Goal: Task Accomplishment & Management: Complete application form

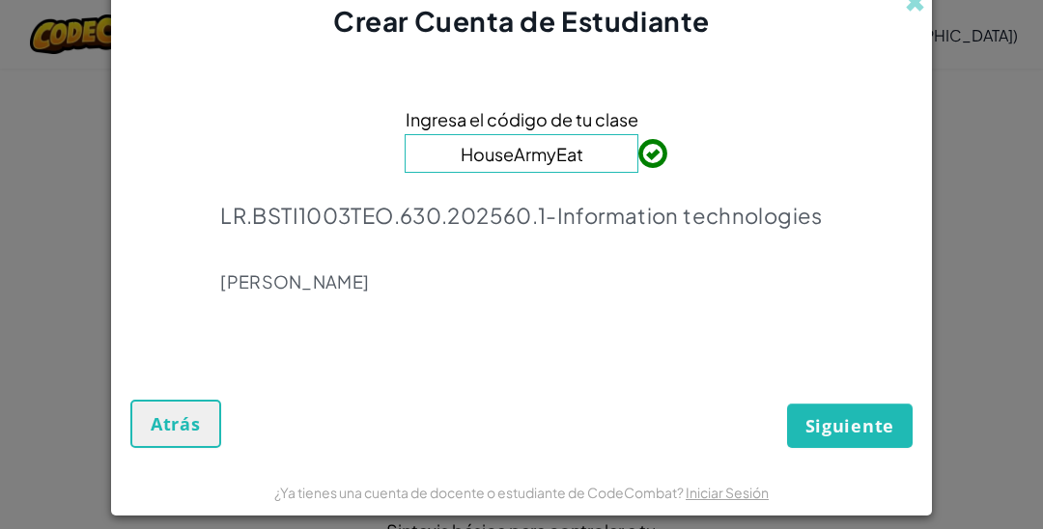
click at [853, 324] on div "Ingresa el código de tu clase HouseArmyEat LR.BSTI1003TEO.630.202560.1-Informat…" at bounding box center [521, 207] width 782 height 294
click at [852, 426] on span "Siguiente" at bounding box center [849, 425] width 89 height 23
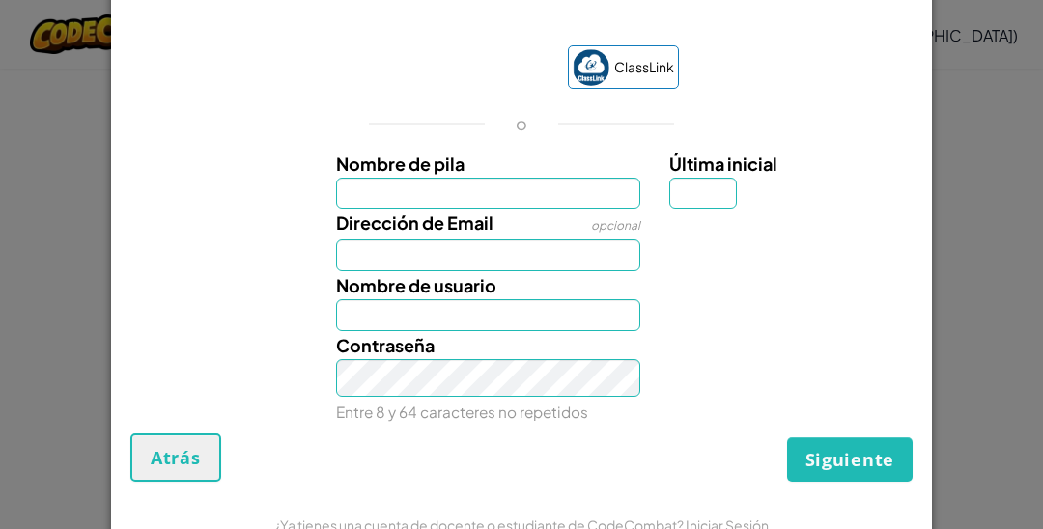
click at [789, 282] on div at bounding box center [788, 285] width 267 height 28
click at [511, 198] on input "Nombre de pila" at bounding box center [488, 194] width 305 height 32
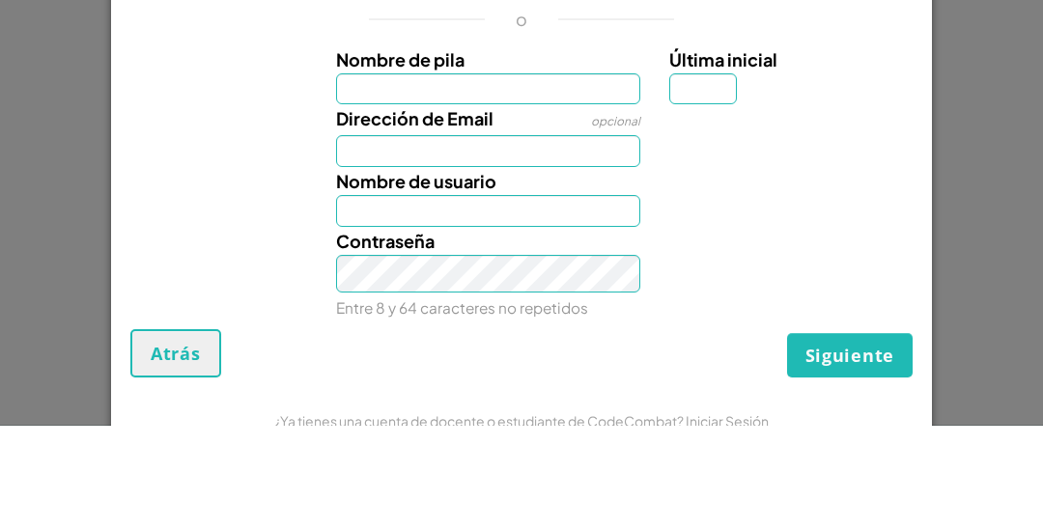
click at [817, 229] on div at bounding box center [788, 223] width 267 height 28
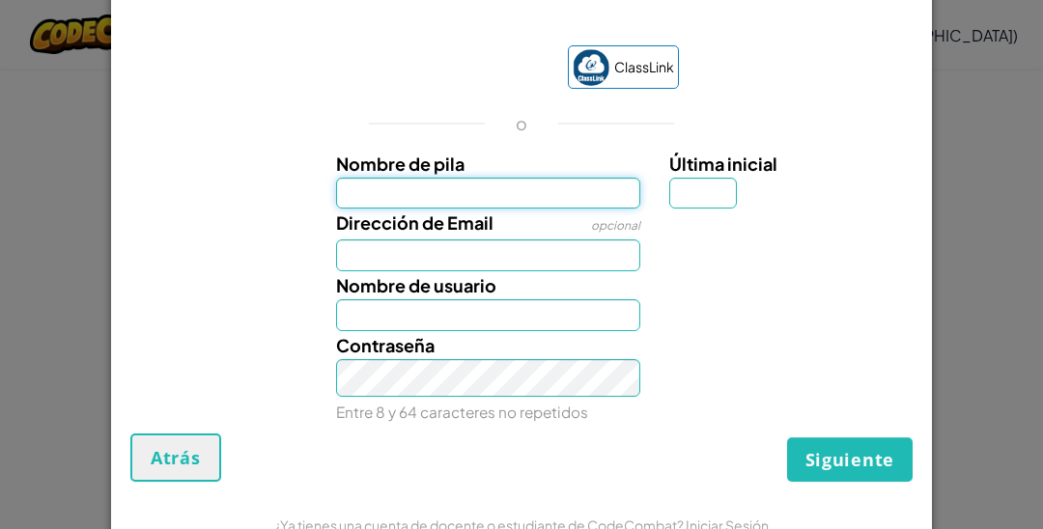
click at [568, 182] on input "Nombre de pila" at bounding box center [488, 194] width 305 height 32
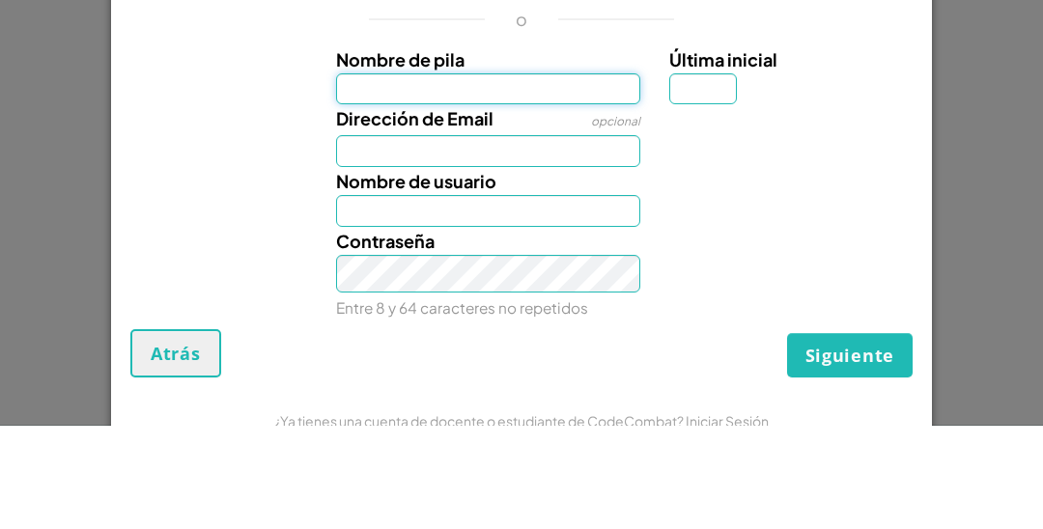
type input "Janitzi"
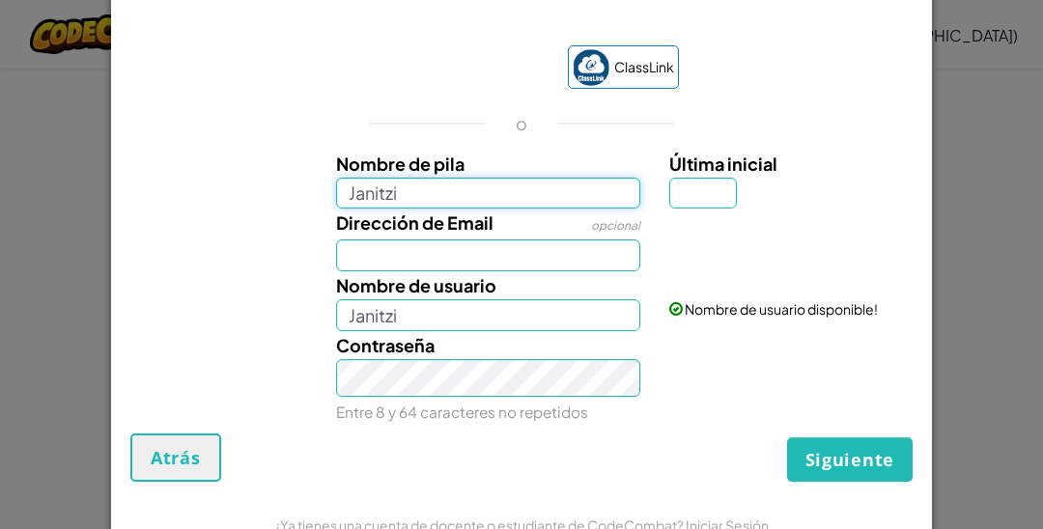
click at [487, 201] on input "Janitzi" at bounding box center [488, 194] width 305 height 32
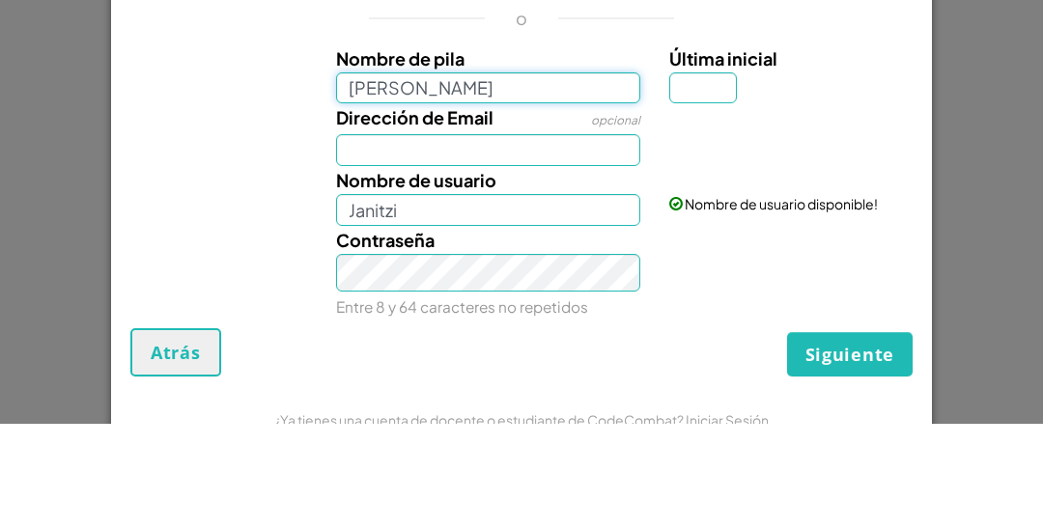
type input "Janitzi Yemileth"
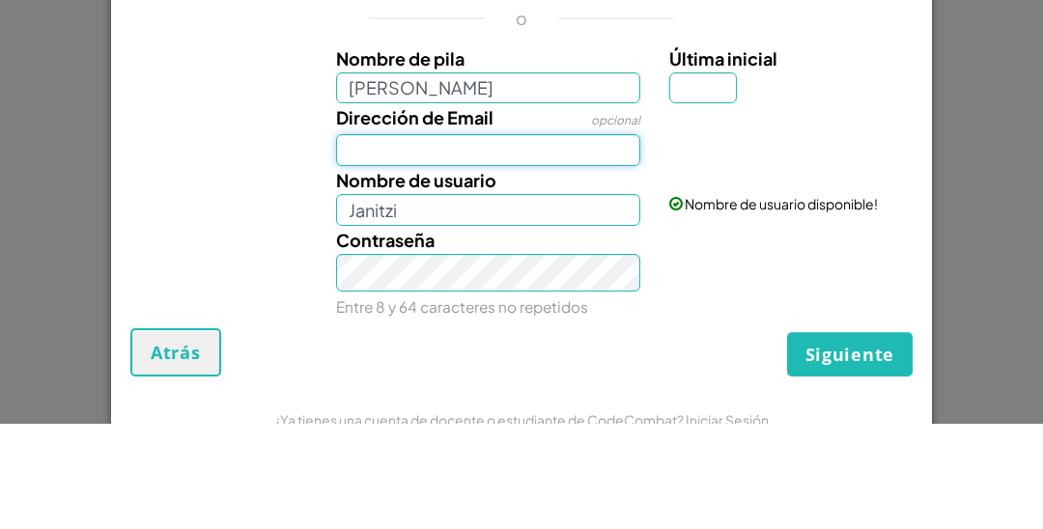
click at [517, 266] on input "Dirección de Email" at bounding box center [488, 255] width 305 height 32
type input "Janitzi Yemileth"
type input "al07135827@Tecmilenio.mx"
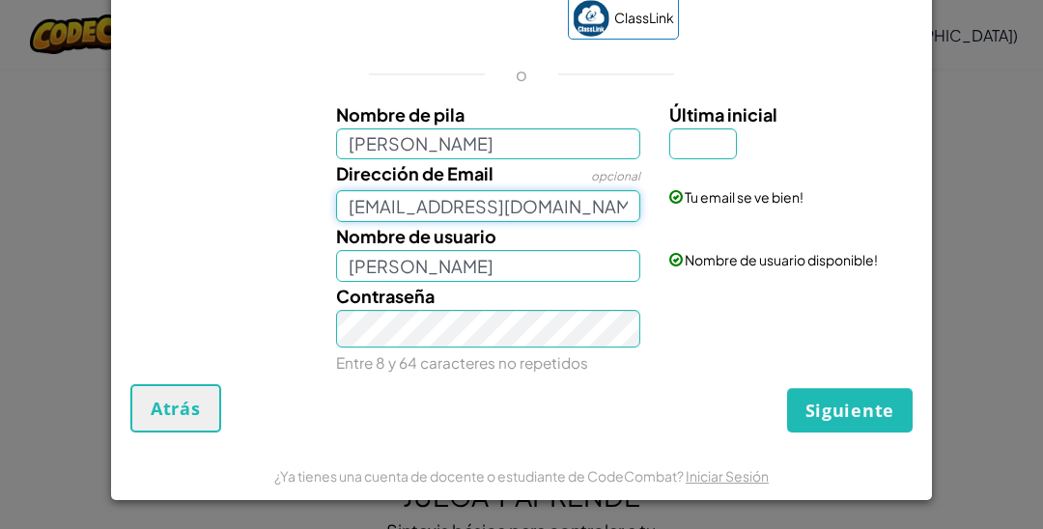
scroll to position [56, 0]
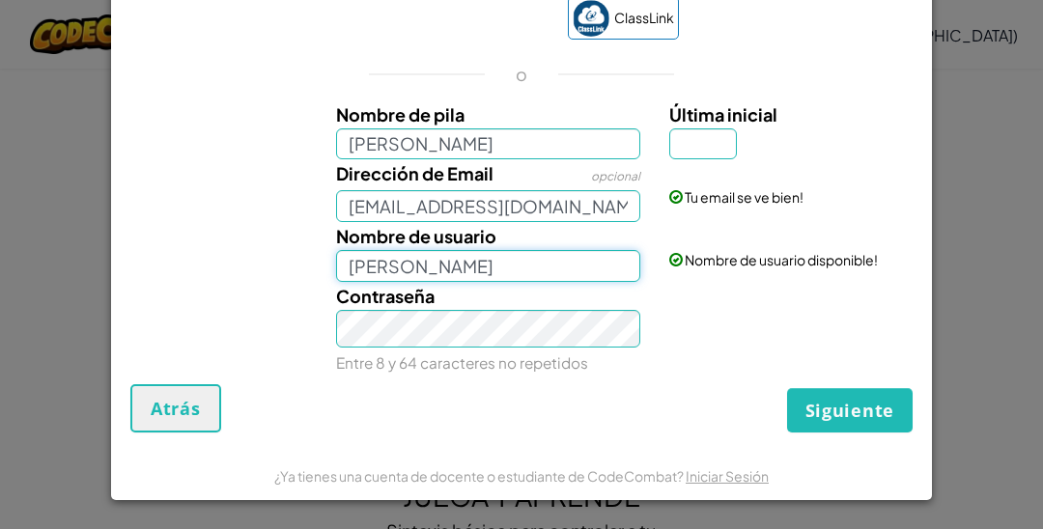
click at [397, 271] on input "Janitzi Yemileth" at bounding box center [488, 266] width 305 height 32
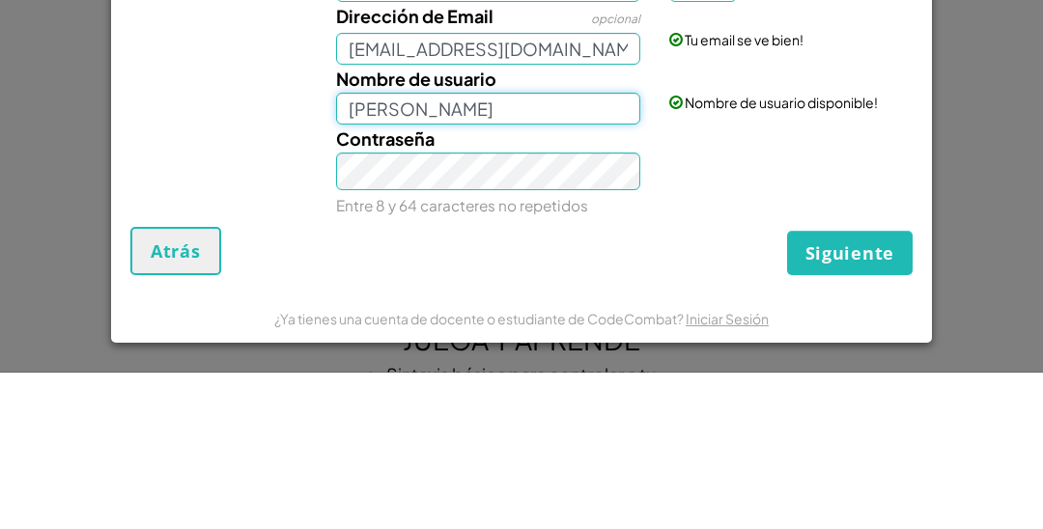
type input "Jane Yemileth"
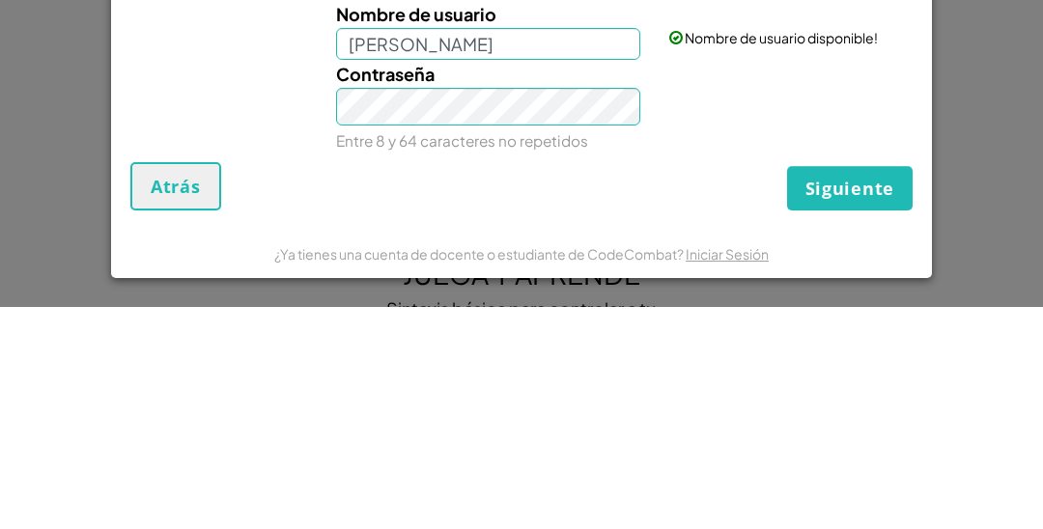
click at [724, 350] on div "Contraseña Entre 8 y 64 caracteres no repetidos" at bounding box center [521, 329] width 801 height 95
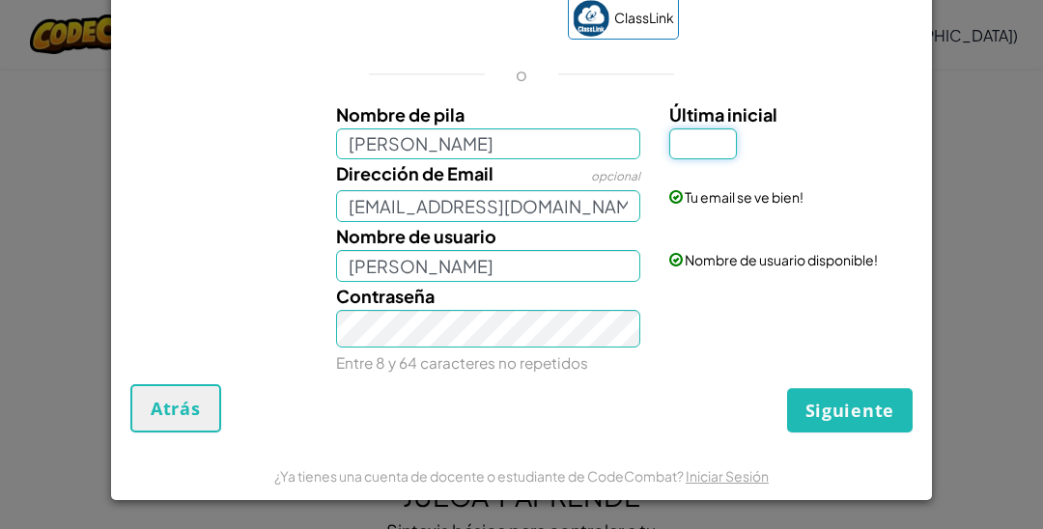
click at [721, 144] on input "Última inicial" at bounding box center [703, 144] width 68 height 32
click at [857, 77] on div "ClassLink o Nombre de pila Janitzi Yemileth Última inicial Dirección de Email o…" at bounding box center [521, 180] width 782 height 407
click at [858, 403] on button "Siguiente" at bounding box center [850, 410] width 126 height 44
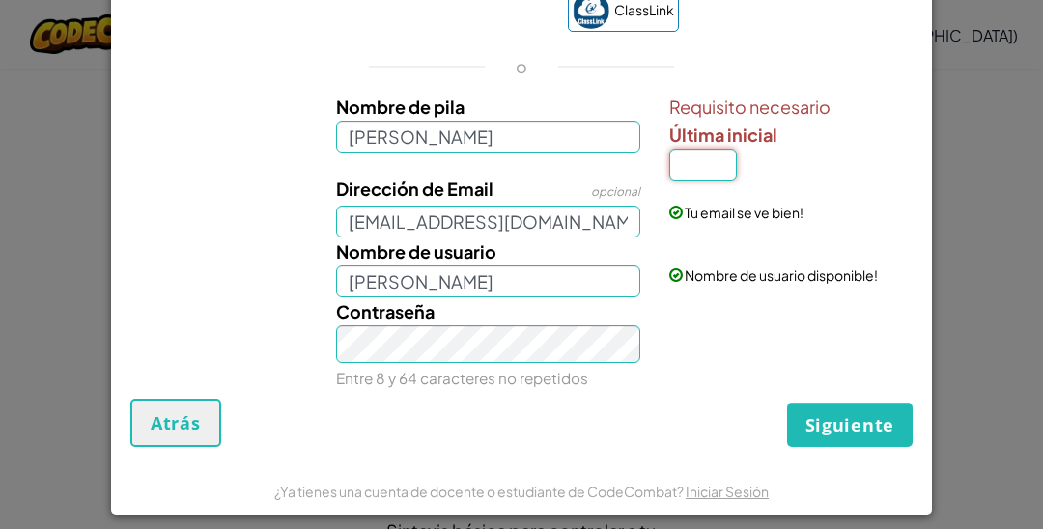
click at [697, 169] on input "Última inicial" at bounding box center [703, 165] width 68 height 32
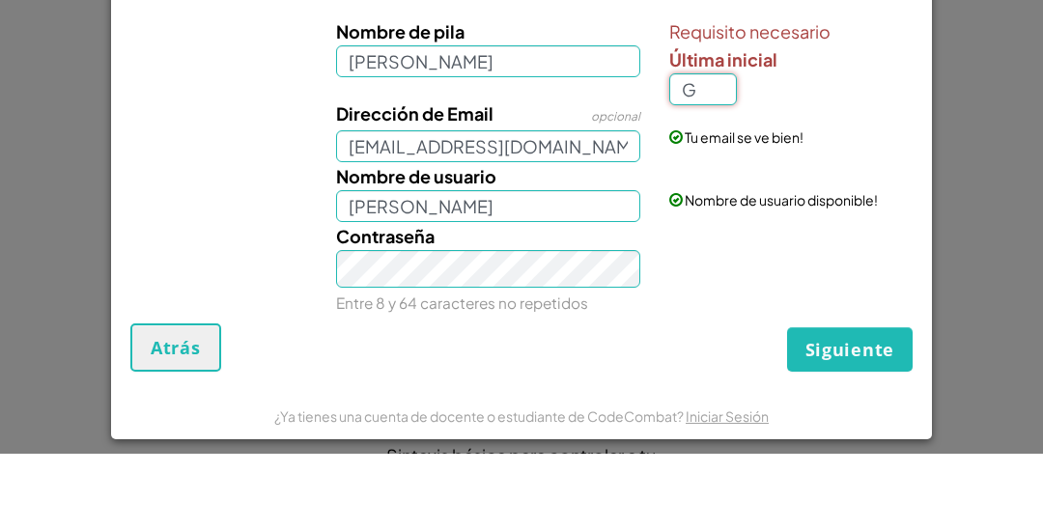
type input "G"
type input "[PERSON_NAME] G"
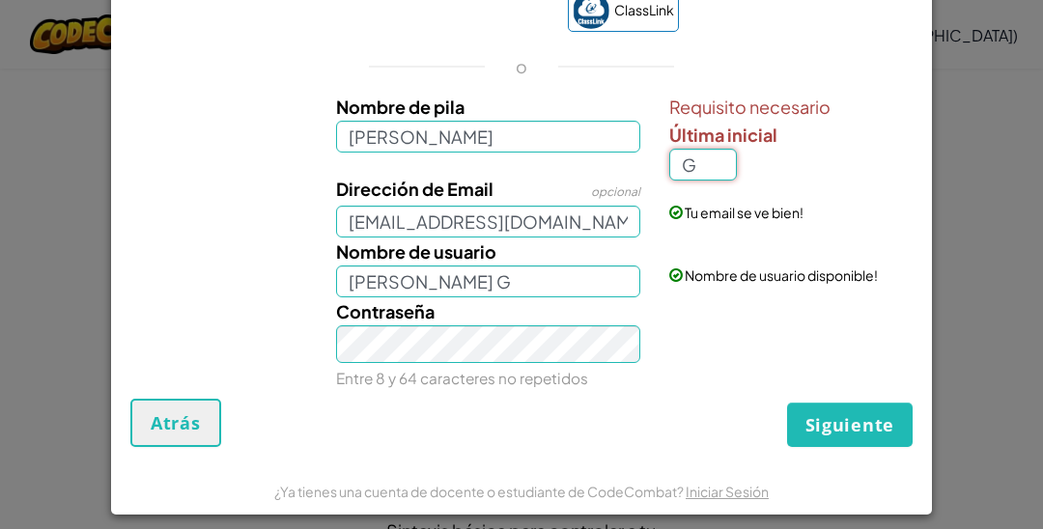
click at [713, 165] on input "G" at bounding box center [703, 165] width 68 height 32
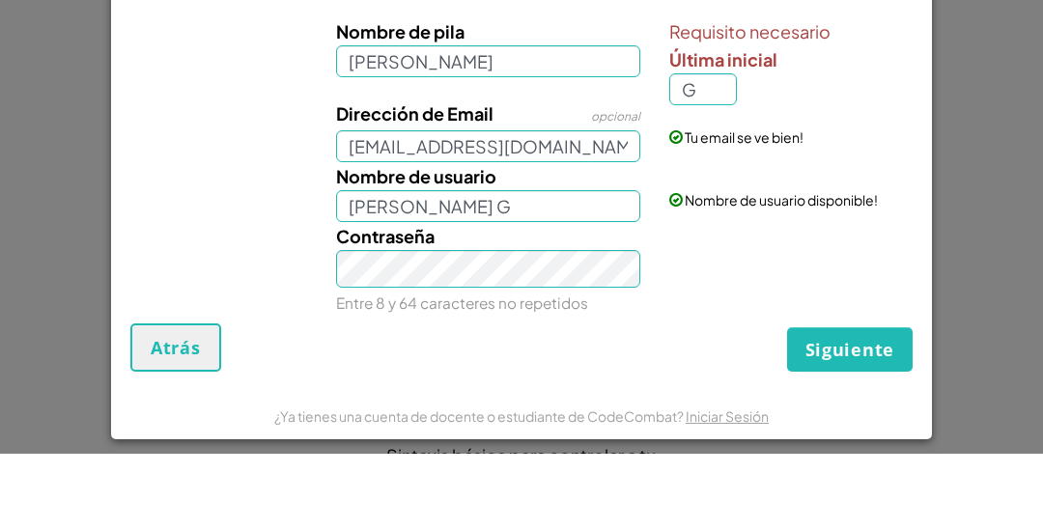
click at [879, 178] on div "Tu email se ve bien!" at bounding box center [788, 198] width 267 height 47
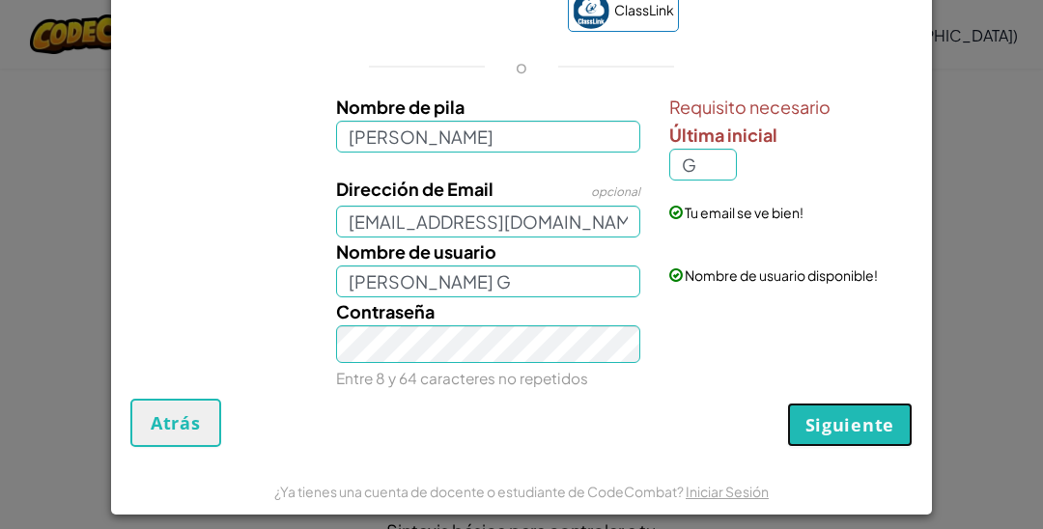
click at [852, 447] on button "Siguiente" at bounding box center [850, 425] width 126 height 44
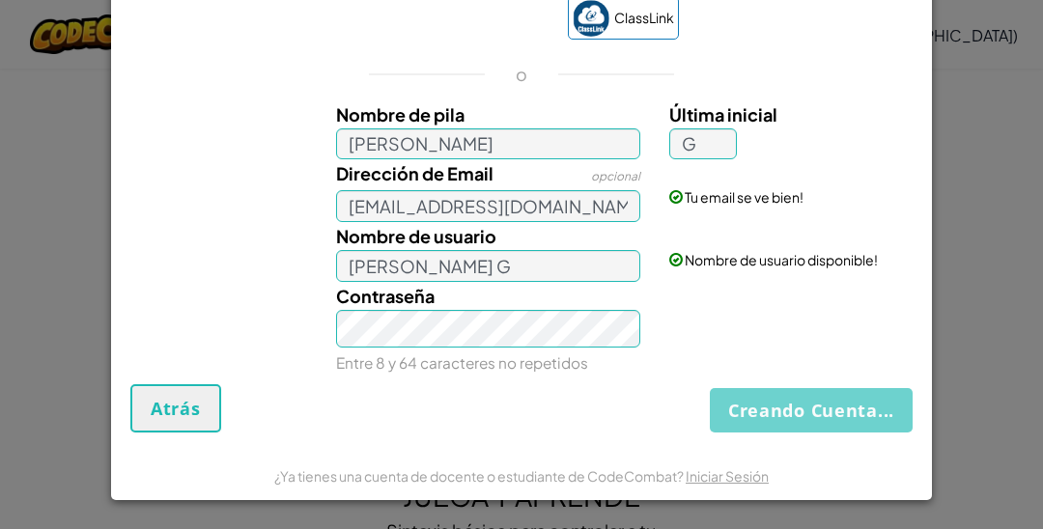
scroll to position [15, 0]
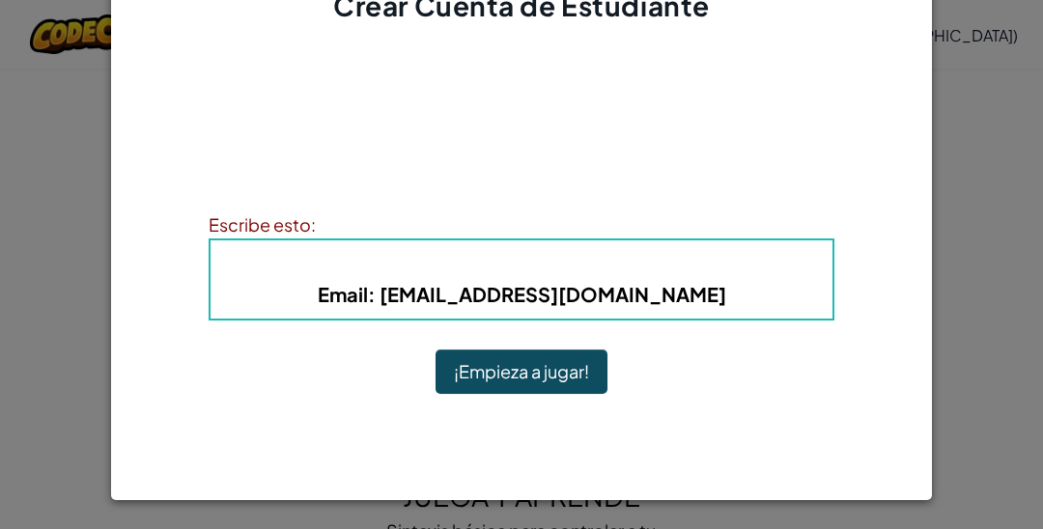
click at [629, 289] on b "Email : al07135827@Tecmilenio.mx" at bounding box center [522, 294] width 408 height 24
click at [566, 377] on button "¡Empieza a jugar!" at bounding box center [521, 372] width 172 height 44
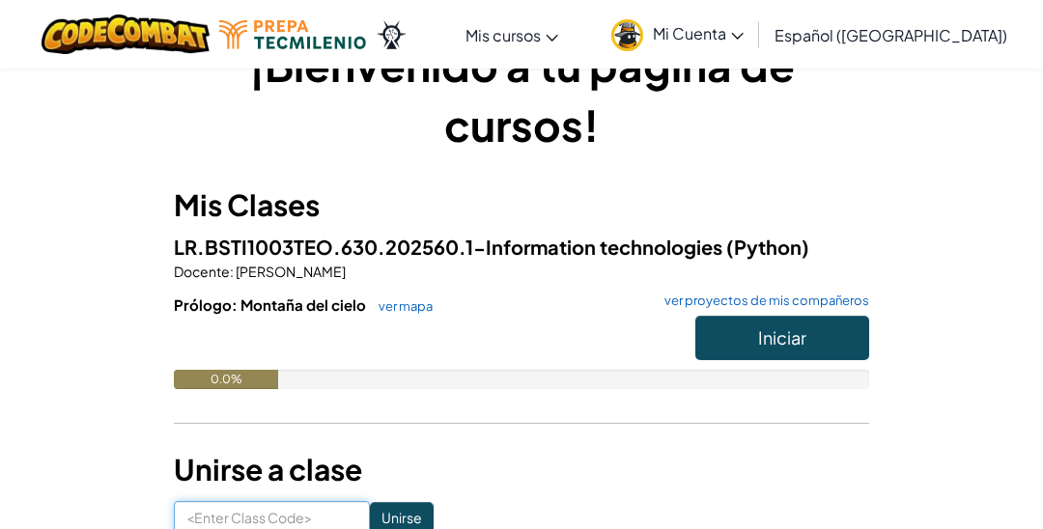
click at [233, 510] on input at bounding box center [272, 517] width 196 height 33
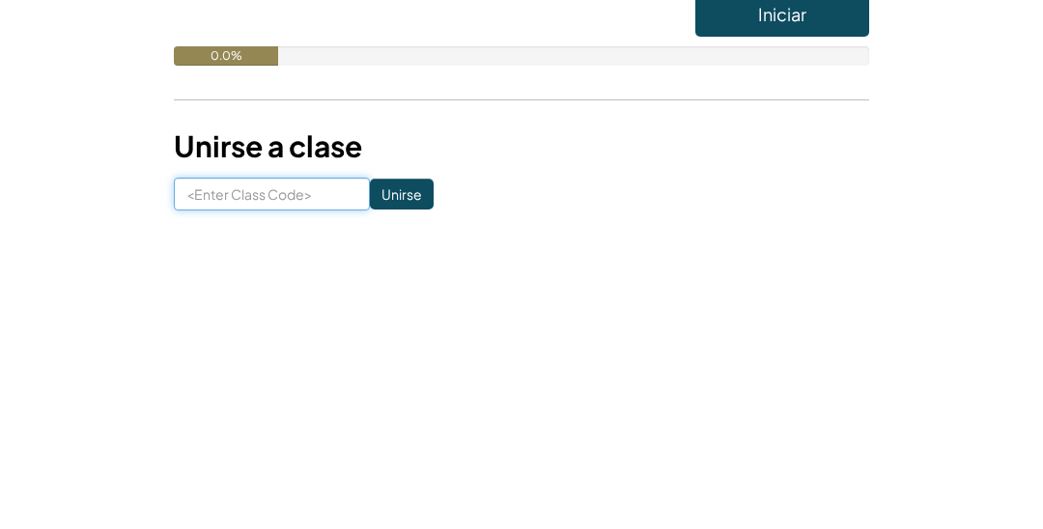
scroll to position [113, 0]
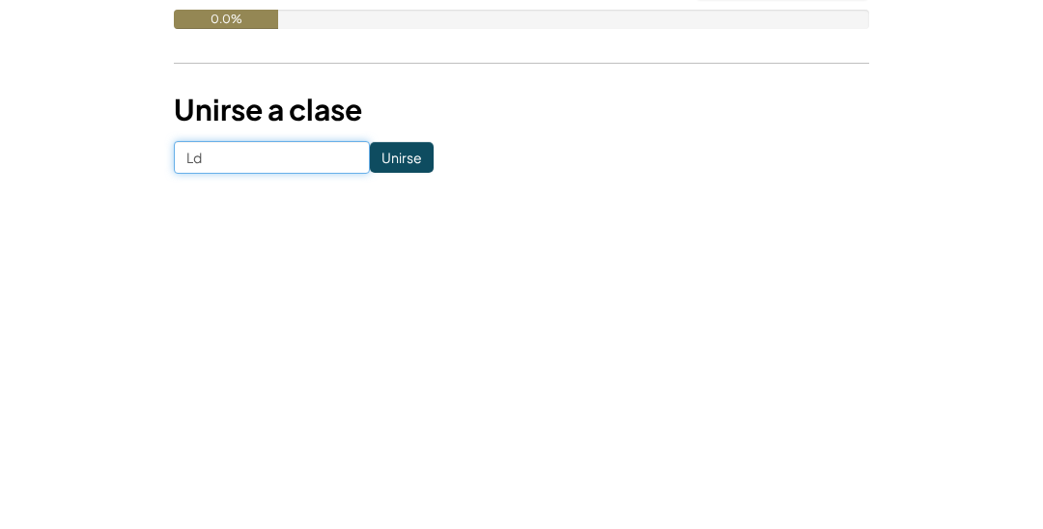
type input "L"
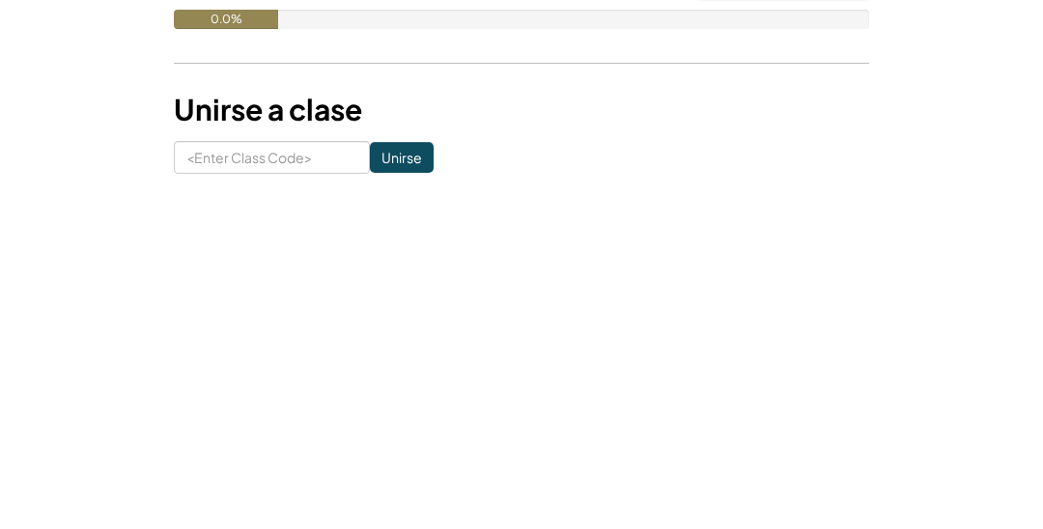
click at [144, 415] on div "¡Bienvenido a tu página de cursos! Mis Clases LR.BSTI1003TEO.630.202560.1-Infor…" at bounding box center [521, 233] width 937 height 499
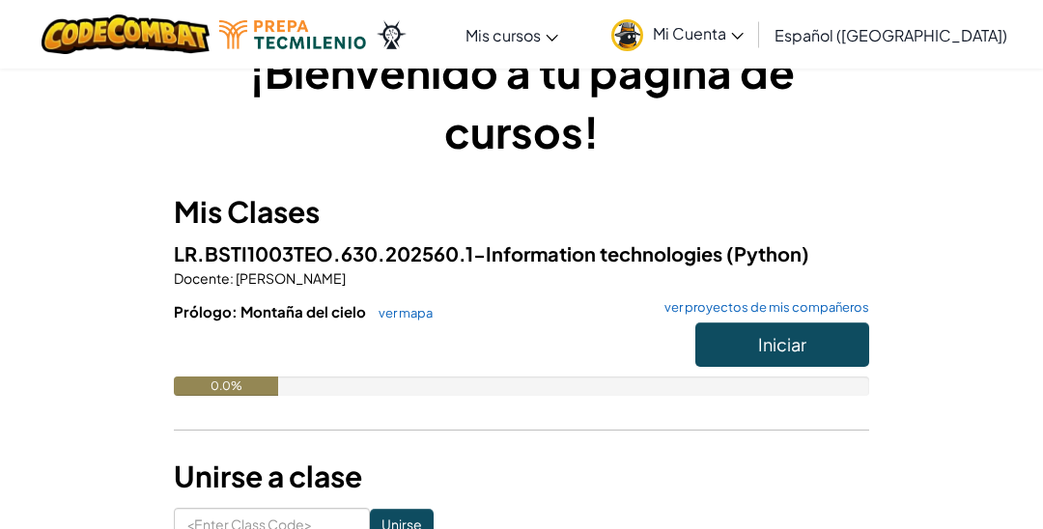
scroll to position [0, 0]
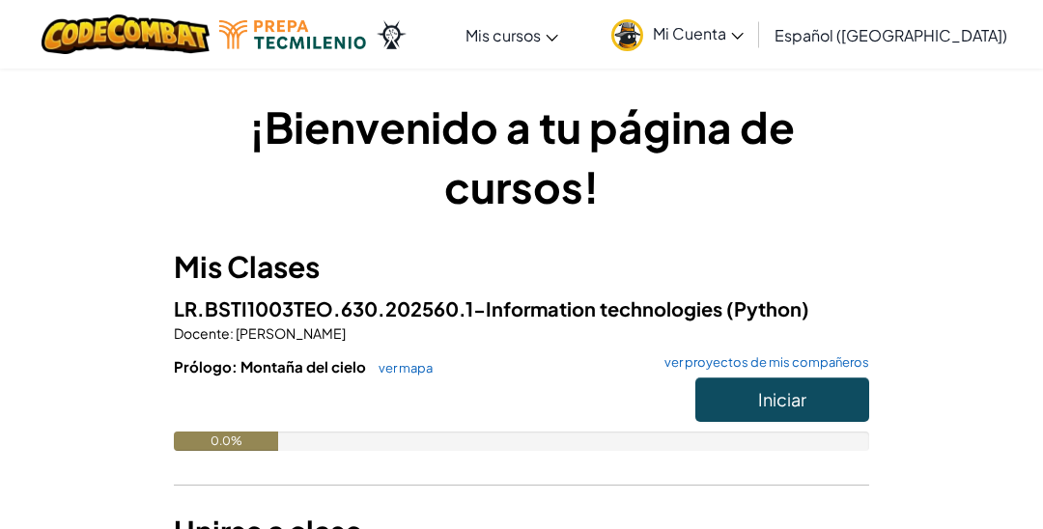
click at [933, 408] on div "¡Bienvenido a tu página de cursos! Mis Clases LR.BSTI1003TEO.630.202560.1-Infor…" at bounding box center [521, 346] width 937 height 499
click at [722, 50] on link "Mi Cuenta" at bounding box center [677, 34] width 152 height 61
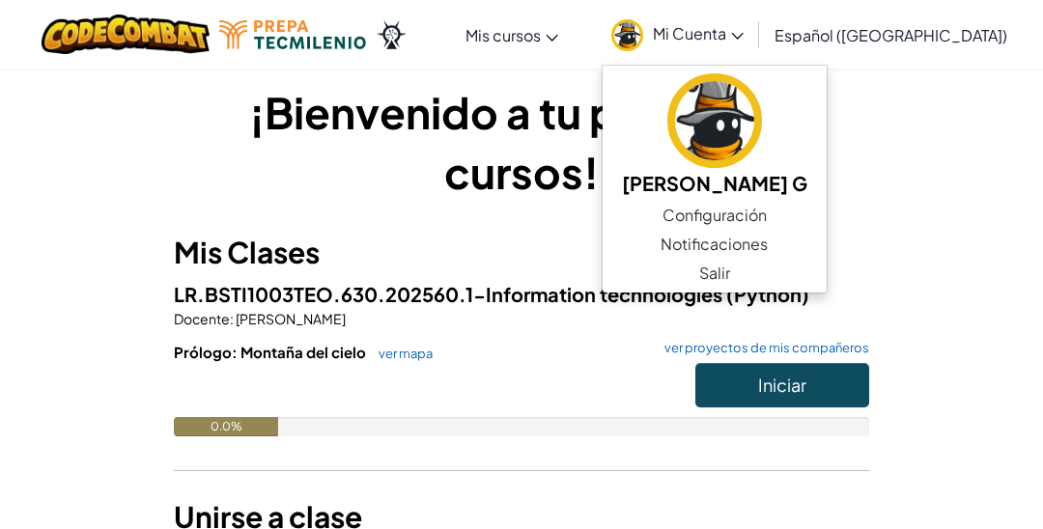
scroll to position [20, 0]
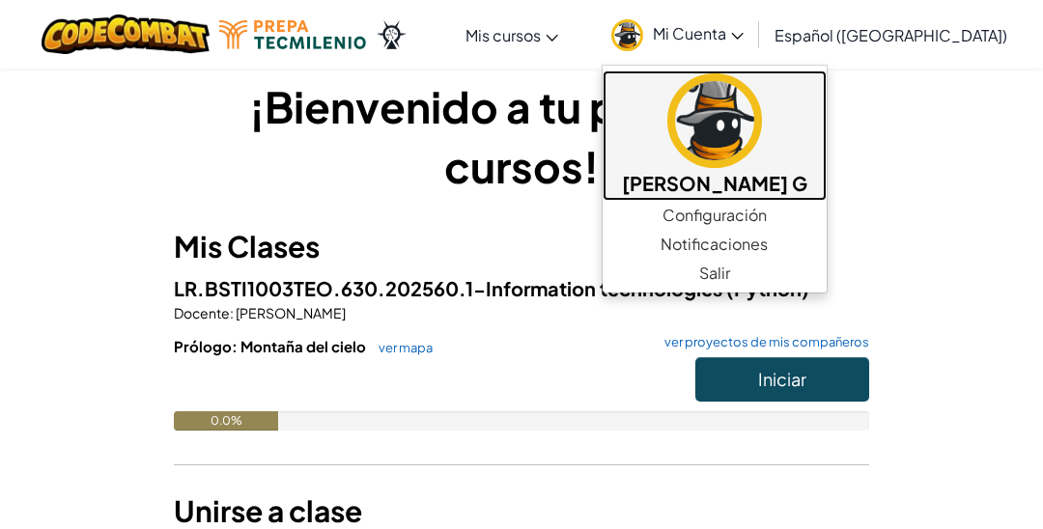
click at [681, 200] on link "[PERSON_NAME] G" at bounding box center [714, 135] width 224 height 130
